Goal: Transaction & Acquisition: Purchase product/service

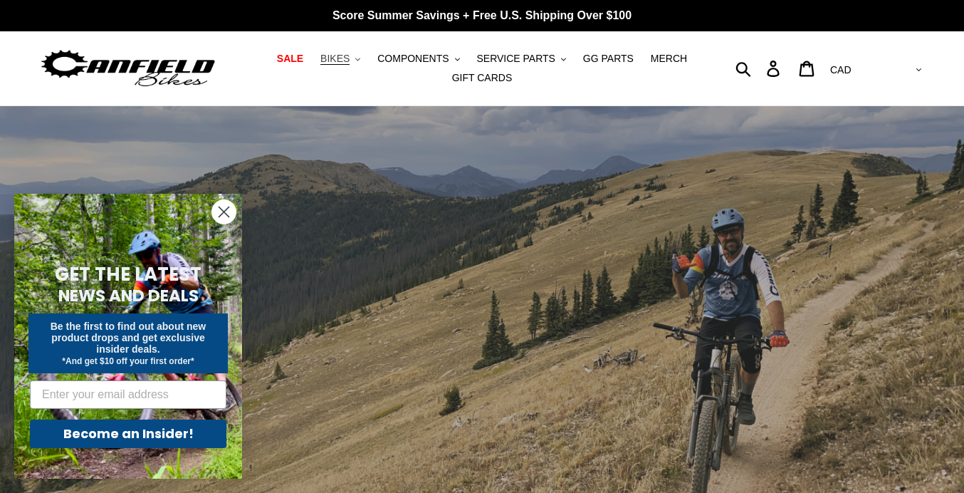
click at [343, 58] on span "BIKES" at bounding box center [334, 59] width 29 height 12
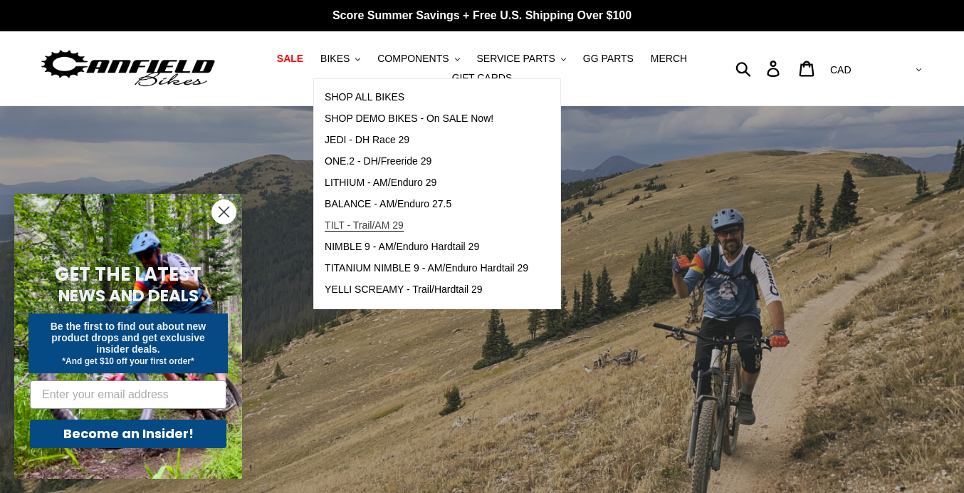
click at [401, 225] on span "TILT - Trail/AM 29" at bounding box center [364, 225] width 79 height 12
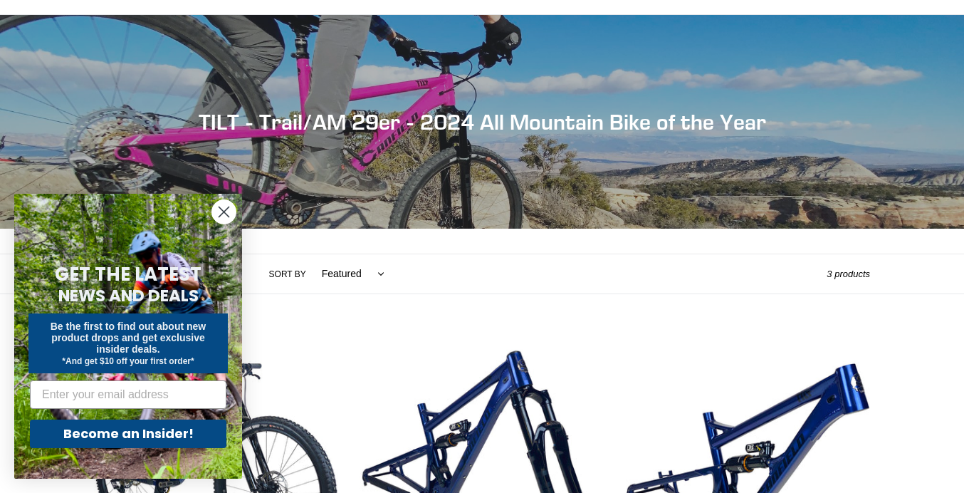
scroll to position [141, 0]
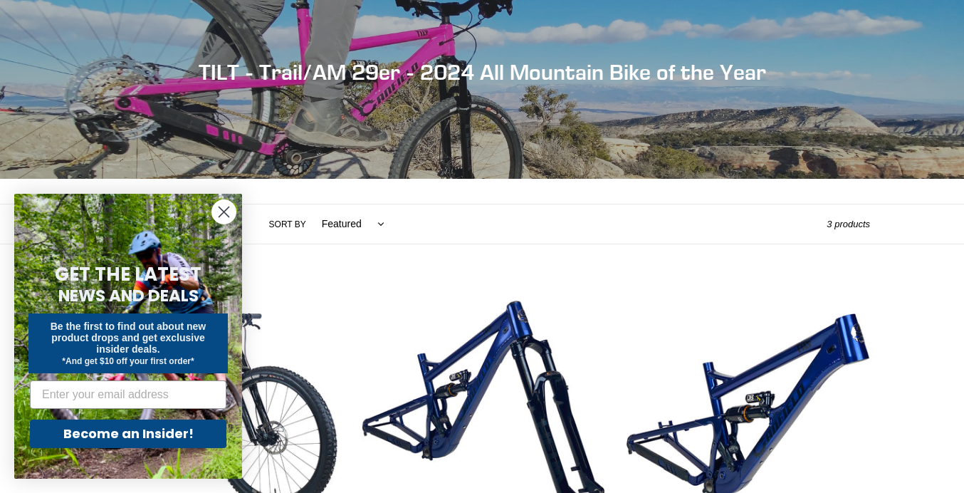
click at [226, 209] on icon "Close dialog" at bounding box center [224, 212] width 10 height 10
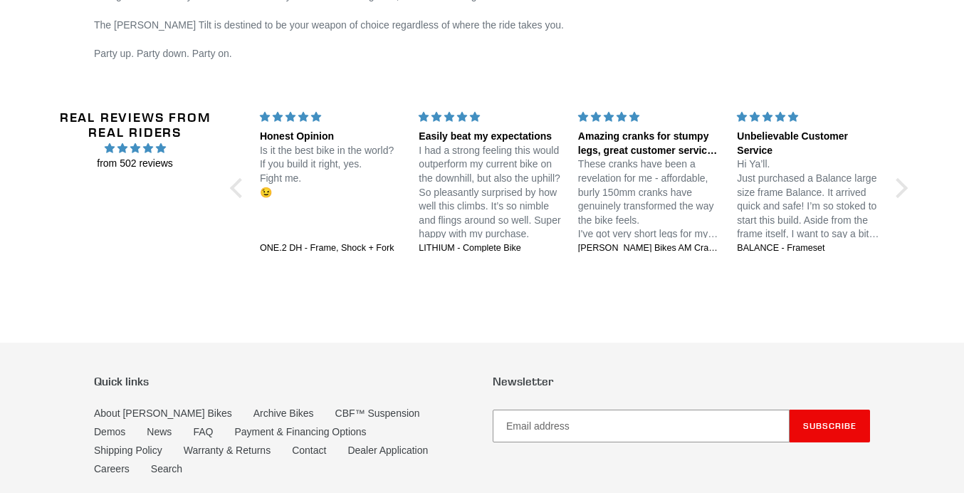
scroll to position [2530, 0]
